Goal: Task Accomplishment & Management: Manage account settings

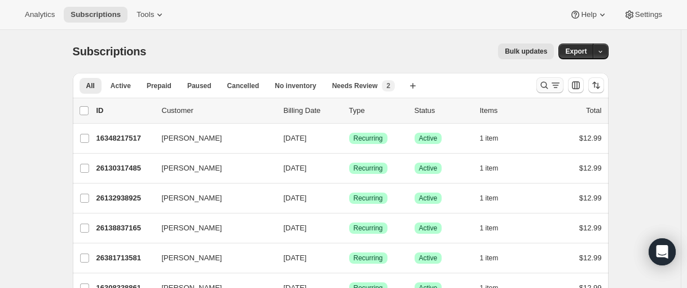
click at [542, 87] on icon "Search and filter results" at bounding box center [544, 85] width 11 height 11
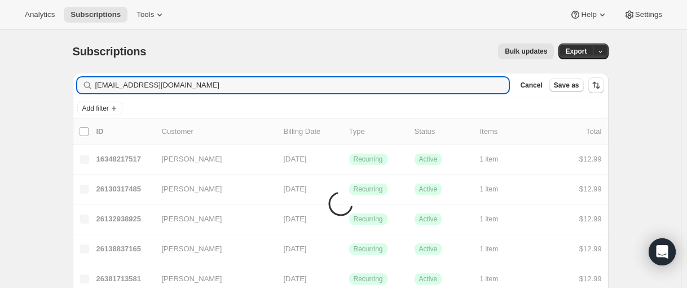
type input "[EMAIL_ADDRESS][DOMAIN_NAME]"
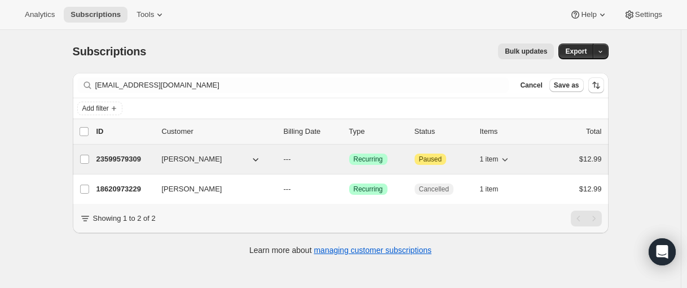
click at [116, 162] on p "23599579309" at bounding box center [124, 158] width 56 height 11
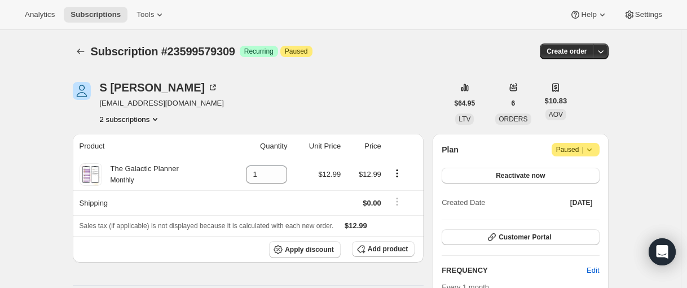
click at [134, 117] on button "2 subscriptions" at bounding box center [130, 118] width 61 height 11
click at [125, 138] on span "18620973229" at bounding box center [114, 140] width 45 height 8
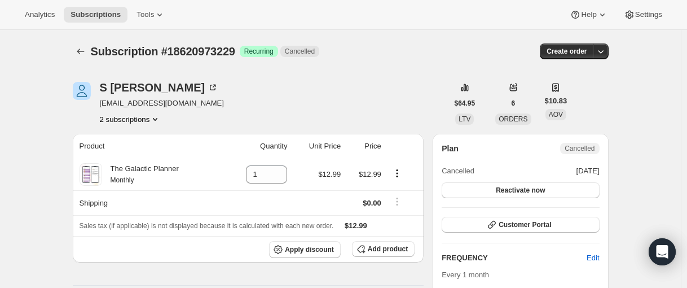
click at [134, 118] on button "2 subscriptions" at bounding box center [130, 118] width 61 height 11
click at [126, 154] on span "23599579309" at bounding box center [132, 159] width 78 height 11
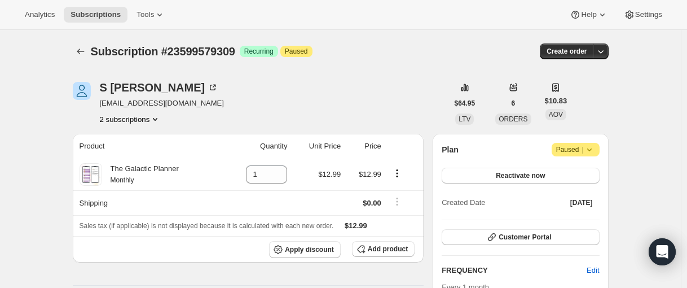
click at [134, 123] on button "2 subscriptions" at bounding box center [130, 118] width 61 height 11
click at [137, 139] on span "18620973229" at bounding box center [114, 140] width 45 height 8
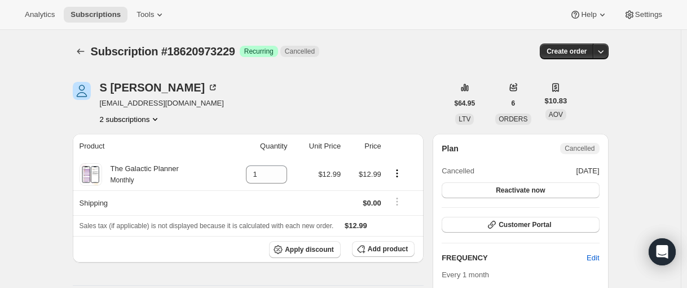
click at [130, 118] on button "2 subscriptions" at bounding box center [130, 118] width 61 height 11
click at [124, 154] on span "23599579309" at bounding box center [132, 159] width 78 height 11
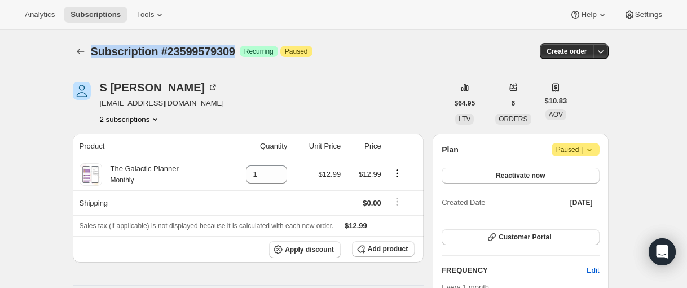
drag, startPoint x: 93, startPoint y: 54, endPoint x: 251, endPoint y: 52, distance: 158.0
click at [235, 52] on span "Subscription #23599579309" at bounding box center [163, 51] width 144 height 12
copy span "Subscription #23599579309"
click at [523, 176] on span "Reactivate now" at bounding box center [520, 175] width 49 height 9
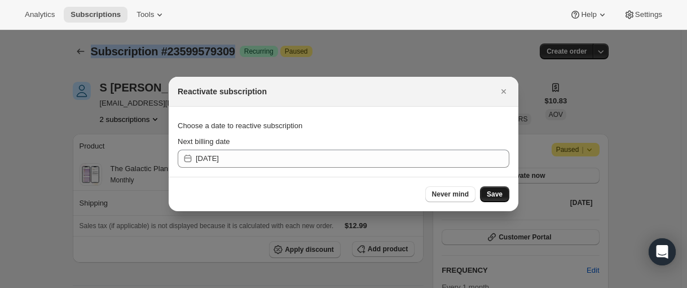
click at [493, 199] on button "Save" at bounding box center [494, 194] width 29 height 16
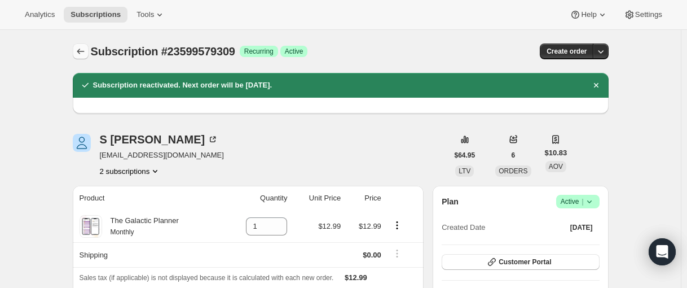
click at [79, 54] on icon "Subscriptions" at bounding box center [80, 51] width 11 height 11
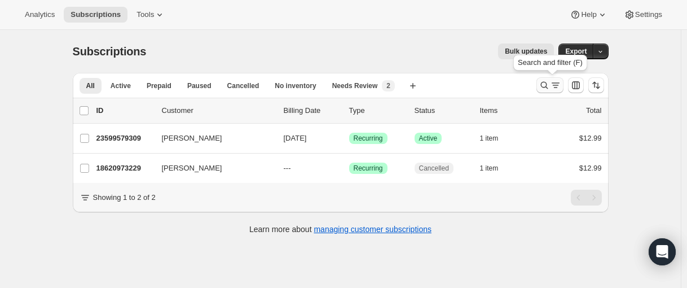
click at [548, 85] on icon "Search and filter results" at bounding box center [544, 85] width 11 height 11
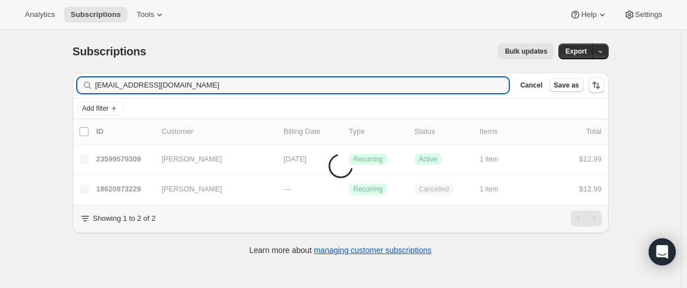
type input "[EMAIL_ADDRESS][DOMAIN_NAME]"
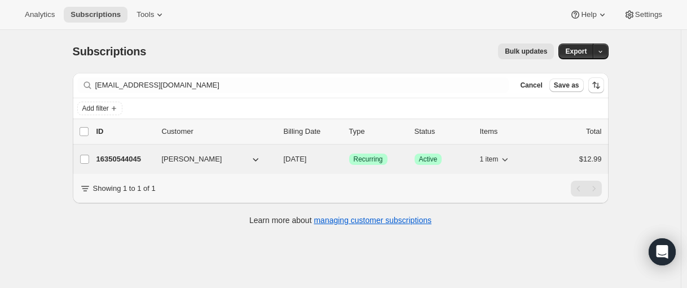
click at [138, 156] on p "16350544045" at bounding box center [124, 158] width 56 height 11
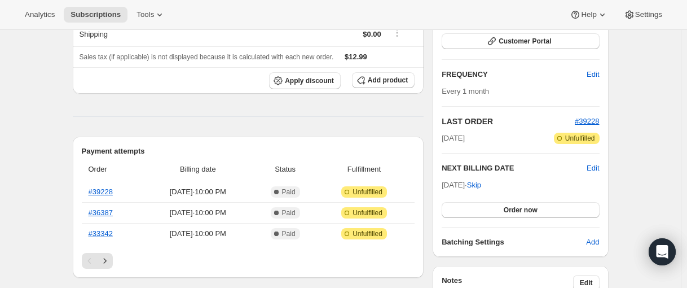
scroll to position [169, 0]
